Goal: Task Accomplishment & Management: Use online tool/utility

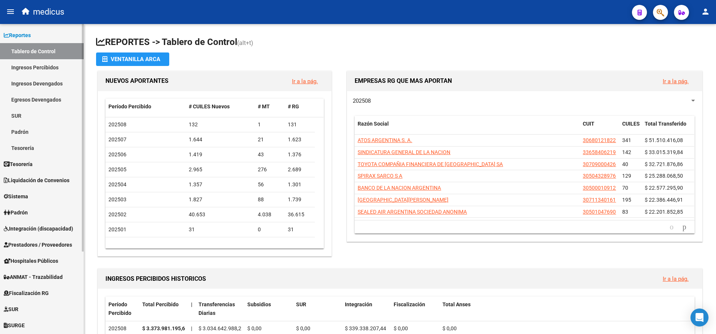
click at [35, 179] on span "Liquidación de Convenios" at bounding box center [37, 180] width 66 height 8
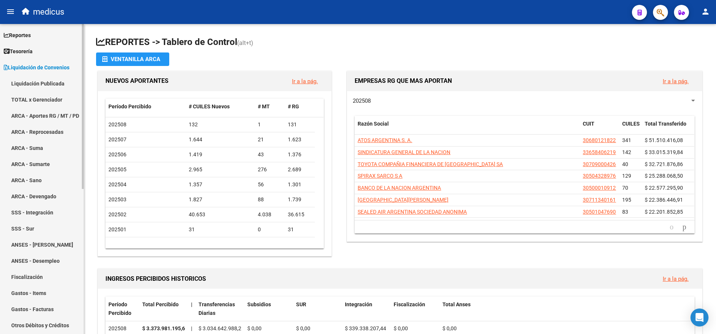
click at [23, 50] on span "Tesorería" at bounding box center [18, 51] width 29 height 8
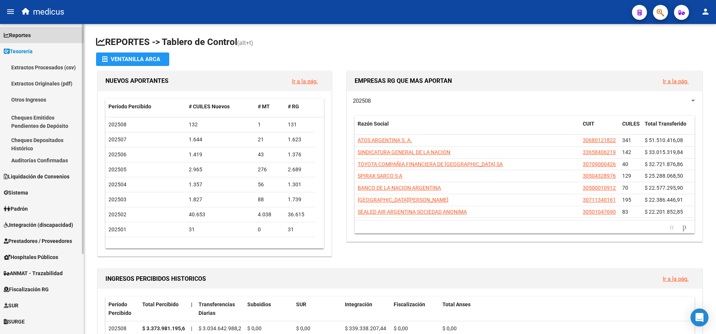
click at [24, 39] on span "Reportes" at bounding box center [17, 35] width 27 height 8
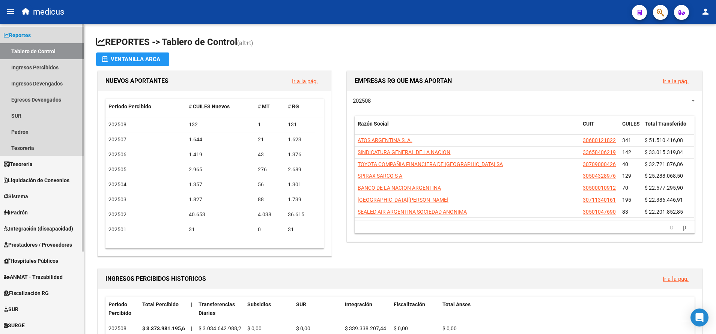
click at [24, 35] on span "Reportes" at bounding box center [17, 35] width 27 height 8
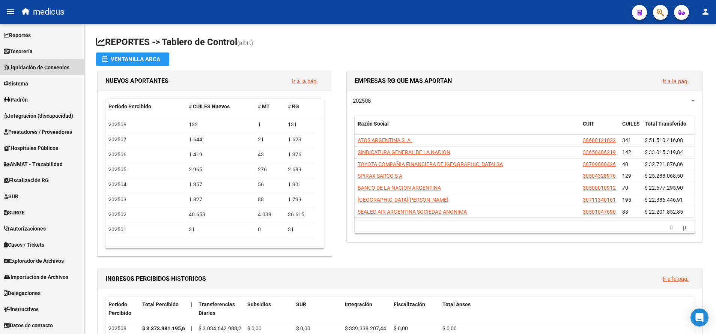
click at [33, 66] on span "Liquidación de Convenios" at bounding box center [37, 67] width 66 height 8
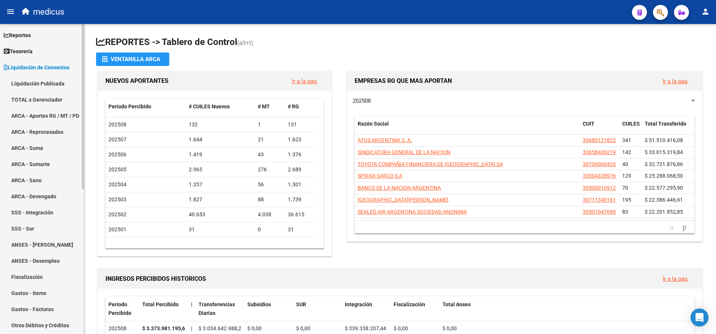
click at [41, 109] on link "ARCA - Aportes RG / MT / PD" at bounding box center [42, 116] width 84 height 16
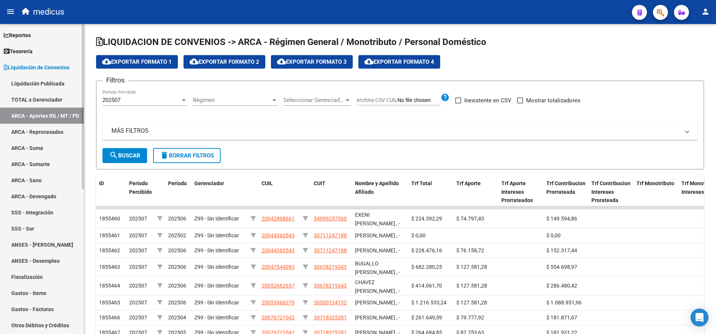
click at [20, 65] on span "Liquidación de Convenios" at bounding box center [37, 67] width 66 height 8
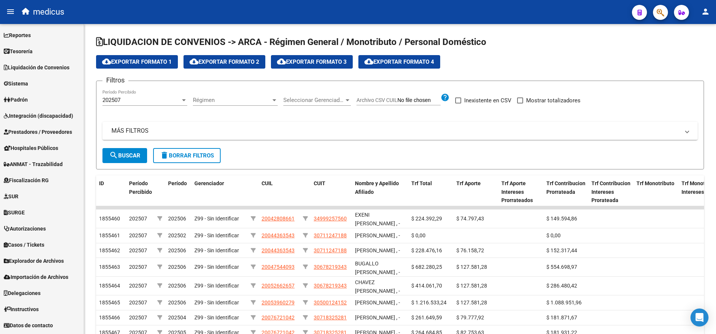
click at [25, 35] on span "Reportes" at bounding box center [17, 35] width 27 height 8
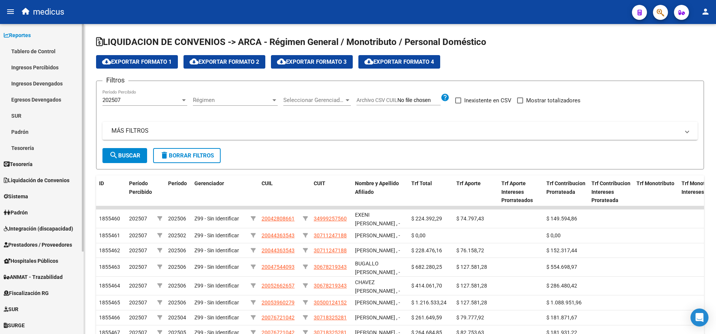
click at [25, 35] on span "Reportes" at bounding box center [17, 35] width 27 height 8
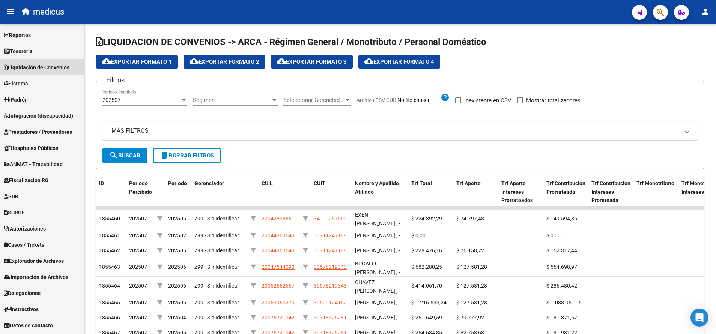
click at [24, 61] on link "Liquidación de Convenios" at bounding box center [42, 67] width 84 height 16
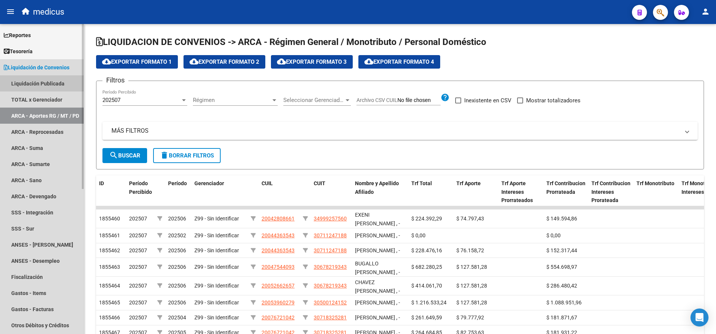
click at [30, 83] on link "Liquidación Publicada" at bounding box center [42, 83] width 84 height 16
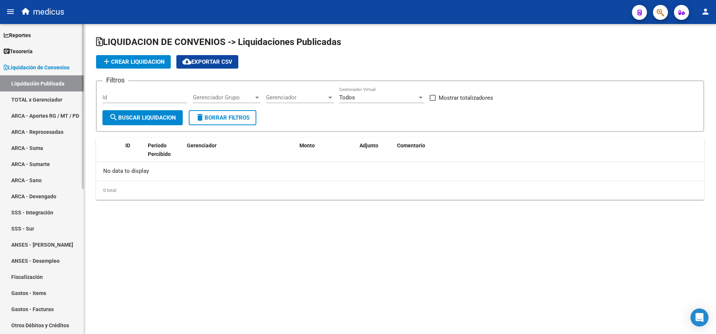
checkbox input "true"
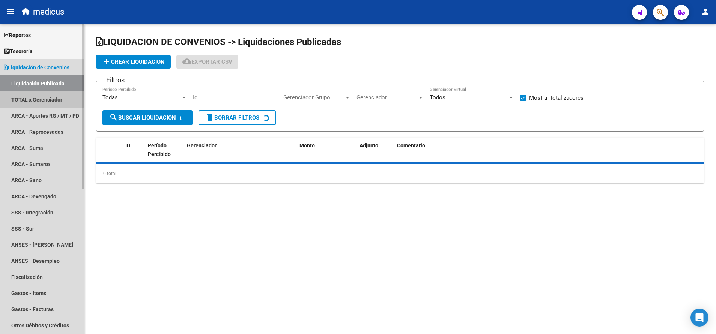
click at [32, 97] on link "TOTAL x Gerenciador" at bounding box center [42, 100] width 84 height 16
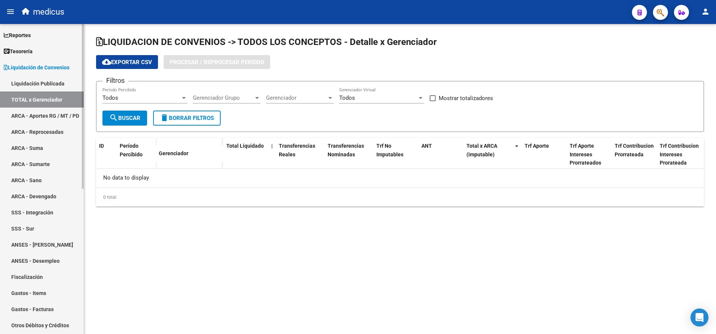
checkbox input "true"
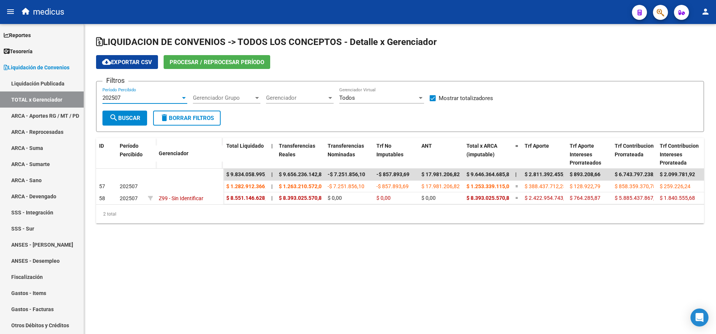
click at [123, 96] on div "202507" at bounding box center [141, 98] width 78 height 7
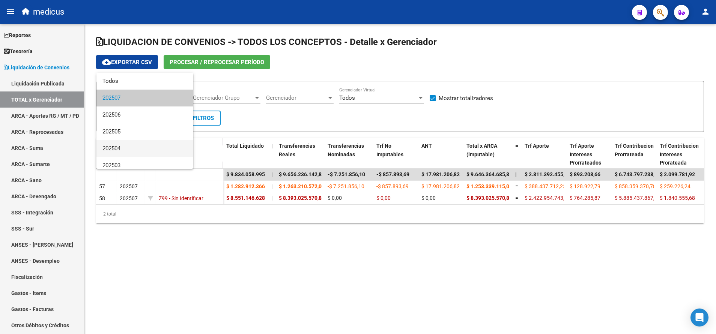
click at [123, 147] on span "202504" at bounding box center [144, 148] width 85 height 17
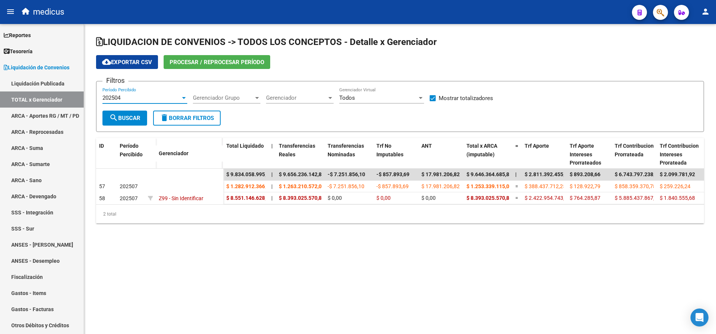
click at [129, 113] on button "search Buscar" at bounding box center [124, 118] width 45 height 15
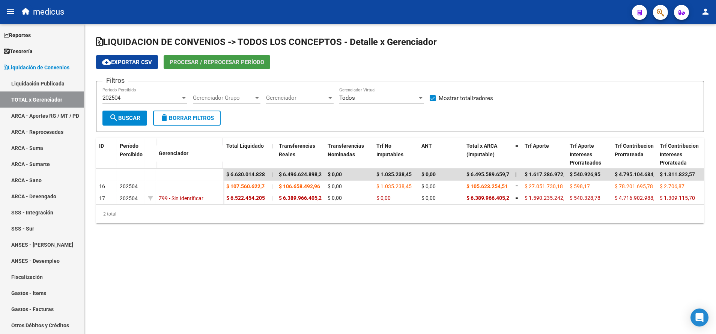
click at [216, 63] on span "Procesar / Reprocesar período" at bounding box center [217, 62] width 95 height 7
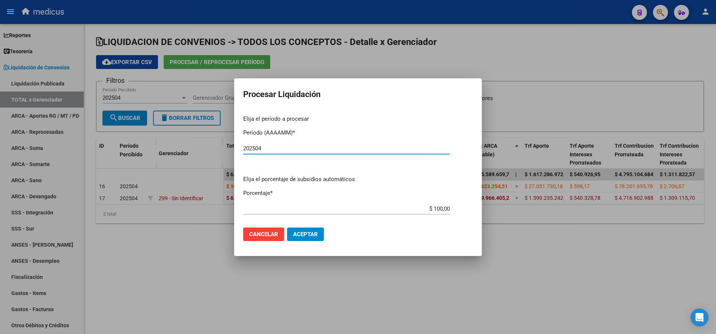
type input "202504"
click at [305, 231] on span "Aceptar" at bounding box center [305, 234] width 25 height 7
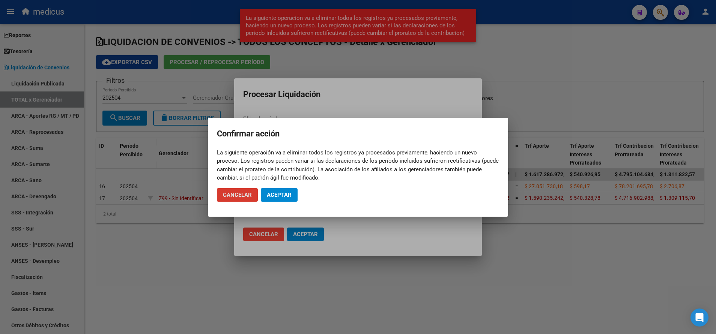
click at [287, 192] on span "Aceptar" at bounding box center [279, 195] width 25 height 7
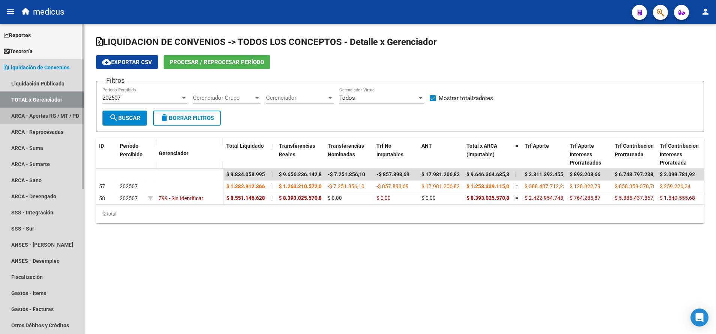
click at [44, 114] on link "ARCA - Aportes RG / MT / PD" at bounding box center [42, 116] width 84 height 16
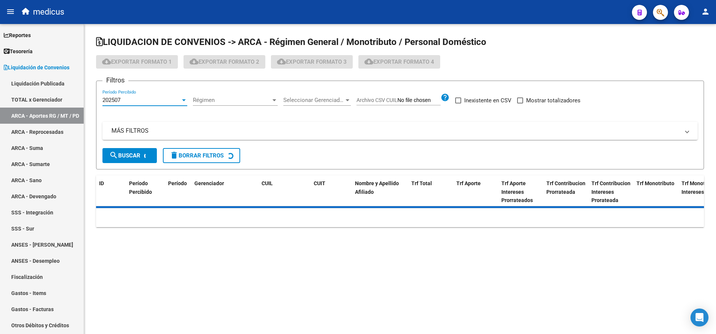
click at [150, 98] on div "202507" at bounding box center [141, 100] width 78 height 7
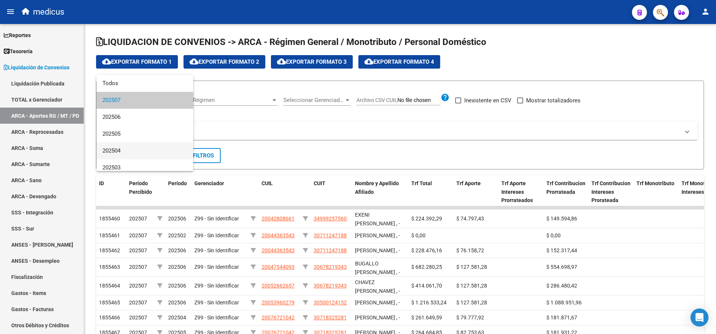
click at [128, 149] on span "202504" at bounding box center [144, 151] width 85 height 17
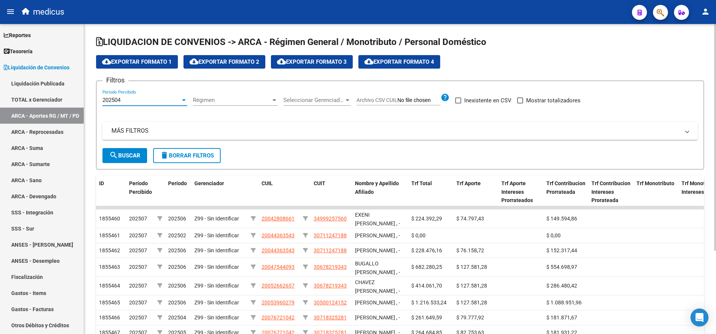
click at [520, 99] on span at bounding box center [520, 101] width 6 height 6
click at [520, 104] on input "Mostrar totalizadores" at bounding box center [520, 104] width 0 height 0
checkbox input "true"
click at [130, 160] on button "search Buscar" at bounding box center [124, 155] width 45 height 15
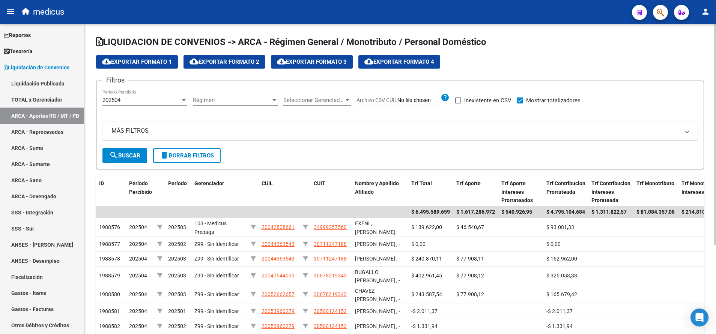
click at [142, 60] on span "cloud_download Exportar Formato 1" at bounding box center [137, 62] width 70 height 7
